Goal: Information Seeking & Learning: Learn about a topic

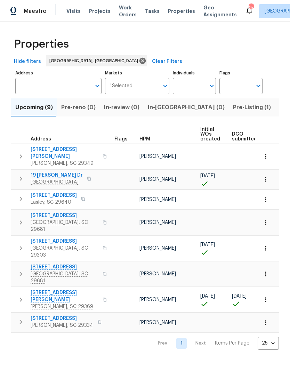
click at [72, 103] on span "Pre-reno (0)" at bounding box center [78, 108] width 34 height 10
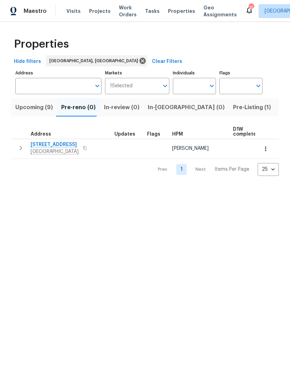
click at [47, 146] on span "10 Ashwood Ave" at bounding box center [55, 144] width 48 height 7
click at [35, 108] on span "Upcoming (9)" at bounding box center [34, 108] width 38 height 10
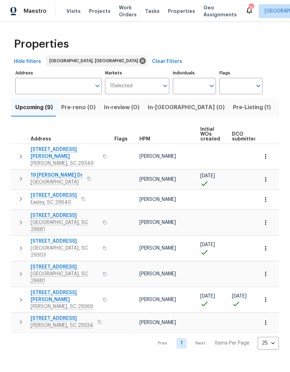
click at [40, 172] on span "19 Milton Dr" at bounding box center [57, 175] width 52 height 7
click at [42, 192] on span "108 W Compass Way" at bounding box center [54, 195] width 46 height 7
click at [44, 212] on span "734 Liberty Walk Ln" at bounding box center [65, 215] width 68 height 7
click at [47, 264] on span "126 Keel Ln" at bounding box center [65, 267] width 68 height 7
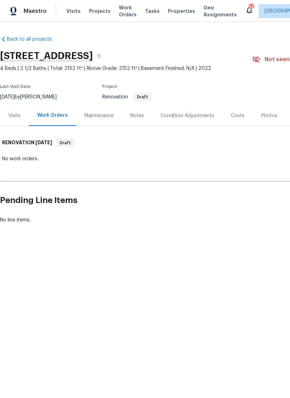
click at [235, 115] on div "Costs" at bounding box center [238, 115] width 14 height 7
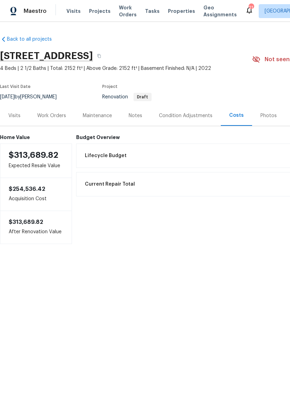
click at [52, 120] on div "Work Orders" at bounding box center [52, 115] width 46 height 21
